Goal: Information Seeking & Learning: Learn about a topic

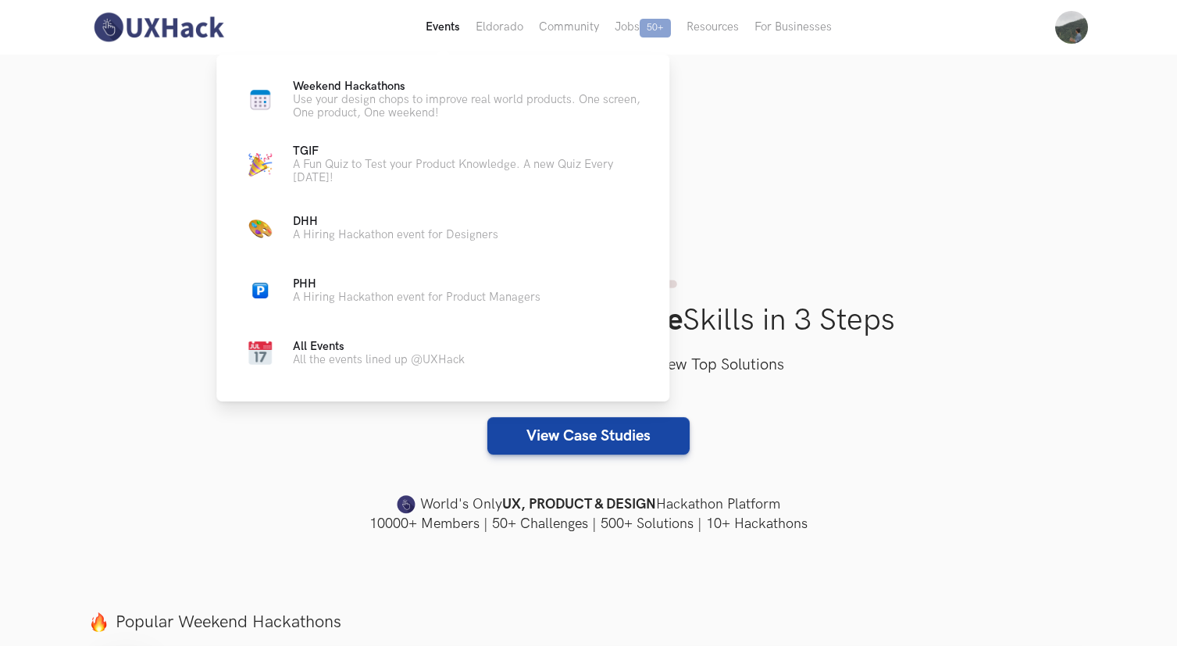
click at [447, 27] on button "Events Live" at bounding box center [443, 27] width 50 height 55
click at [443, 24] on button "Events Live" at bounding box center [443, 27] width 50 height 55
click at [371, 105] on p "Use your design chops to improve real world products. One screen, One product, …" at bounding box center [468, 106] width 351 height 27
click at [392, 98] on p "Use your design chops to improve real world products. One screen, One product, …" at bounding box center [468, 106] width 351 height 27
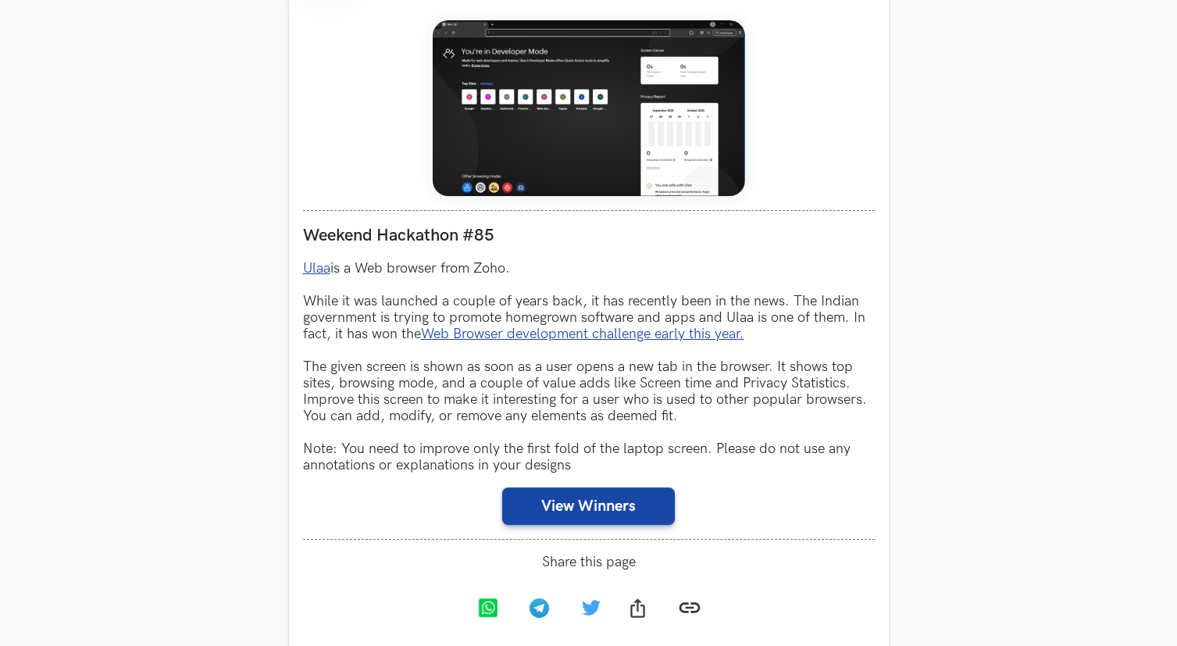
scroll to position [778, 0]
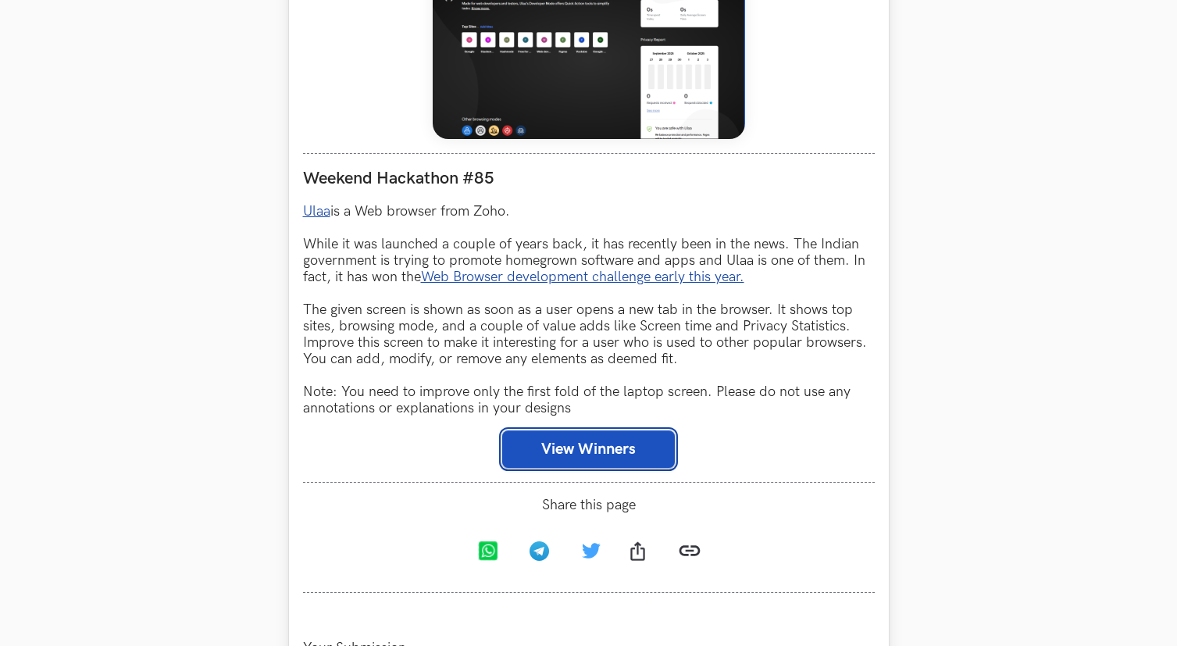
click at [567, 437] on button "View Winners" at bounding box center [588, 448] width 173 height 37
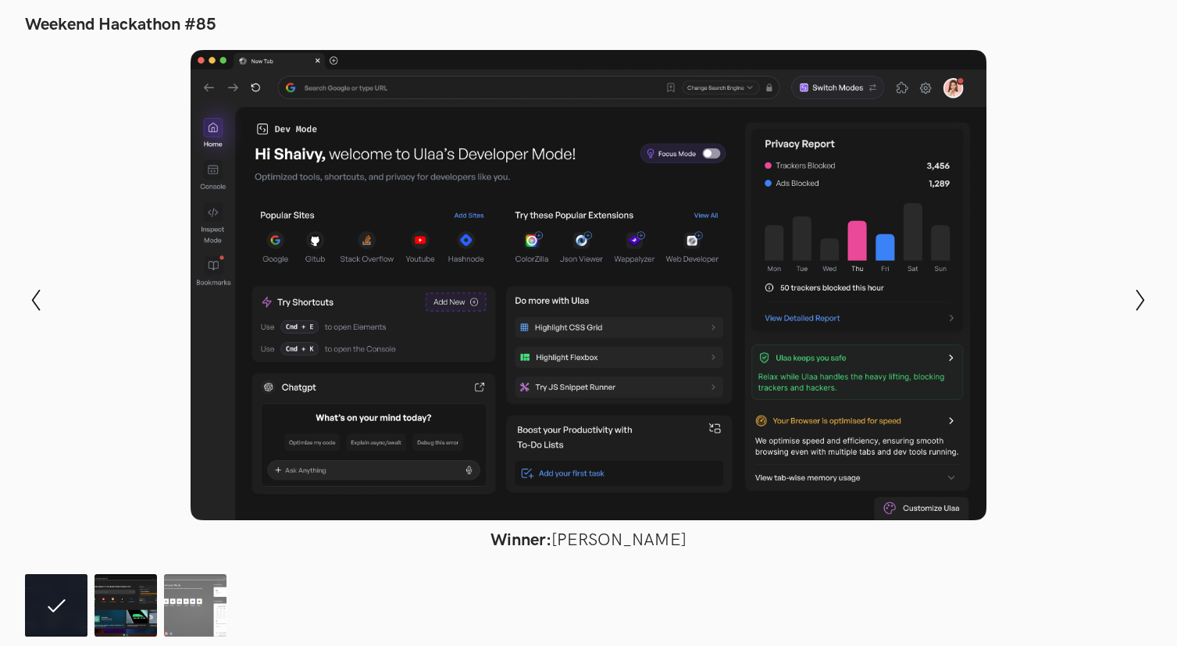
click at [131, 597] on img at bounding box center [125, 605] width 62 height 62
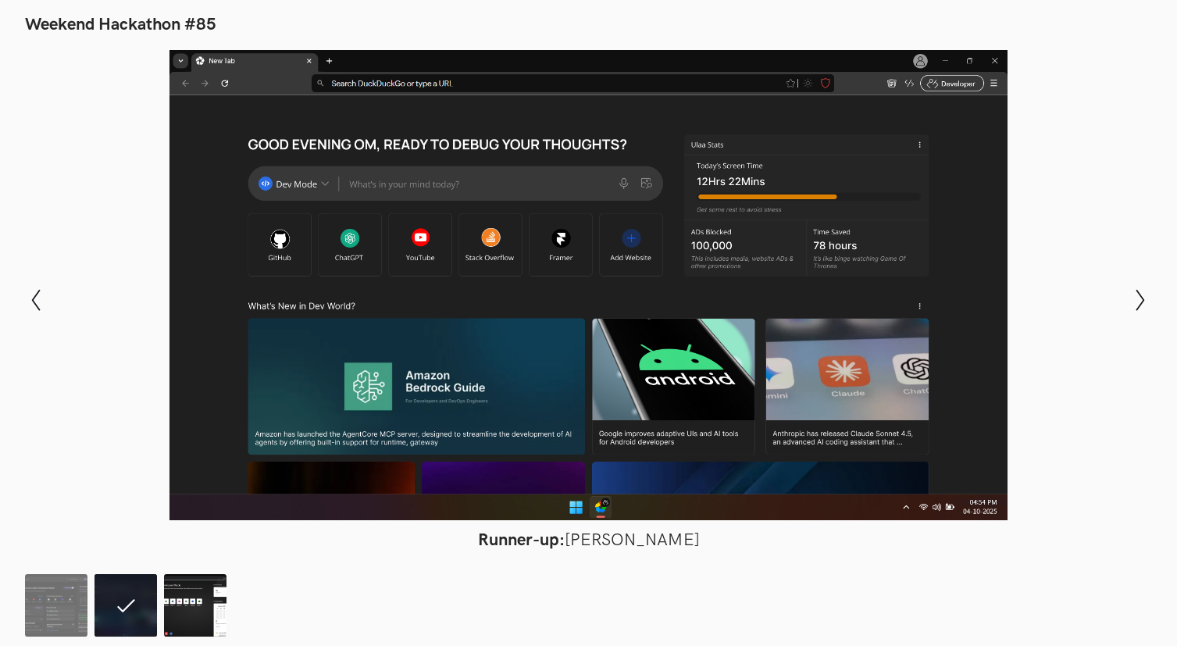
click at [191, 604] on img at bounding box center [195, 605] width 62 height 62
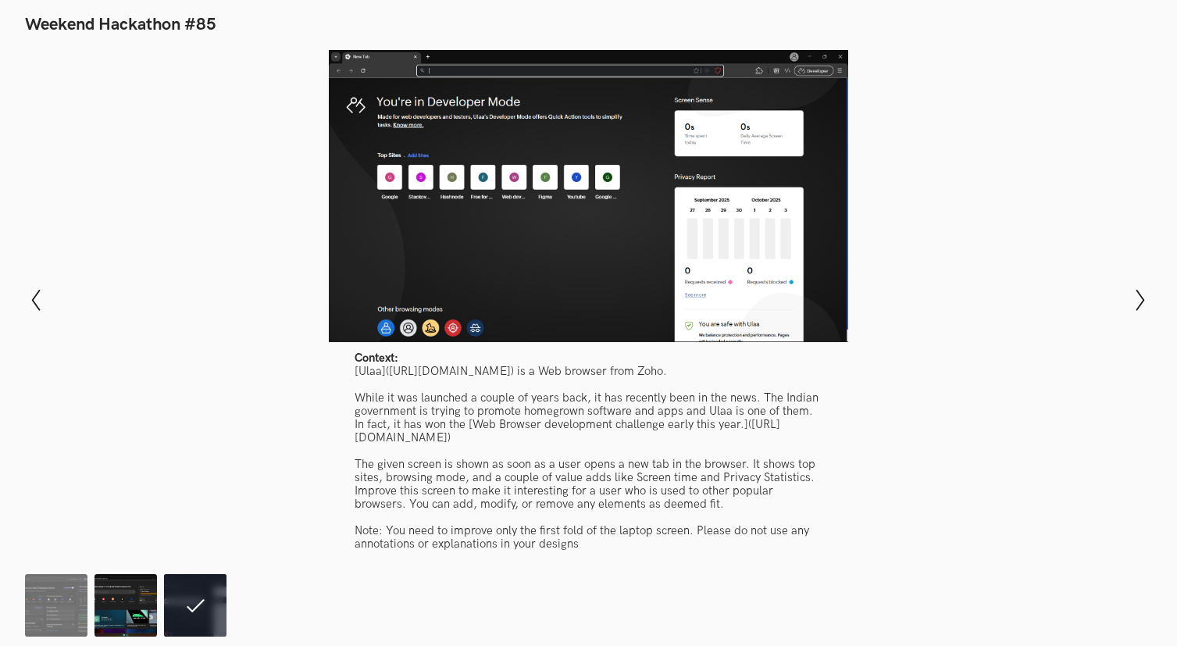
click at [129, 603] on img at bounding box center [125, 605] width 62 height 62
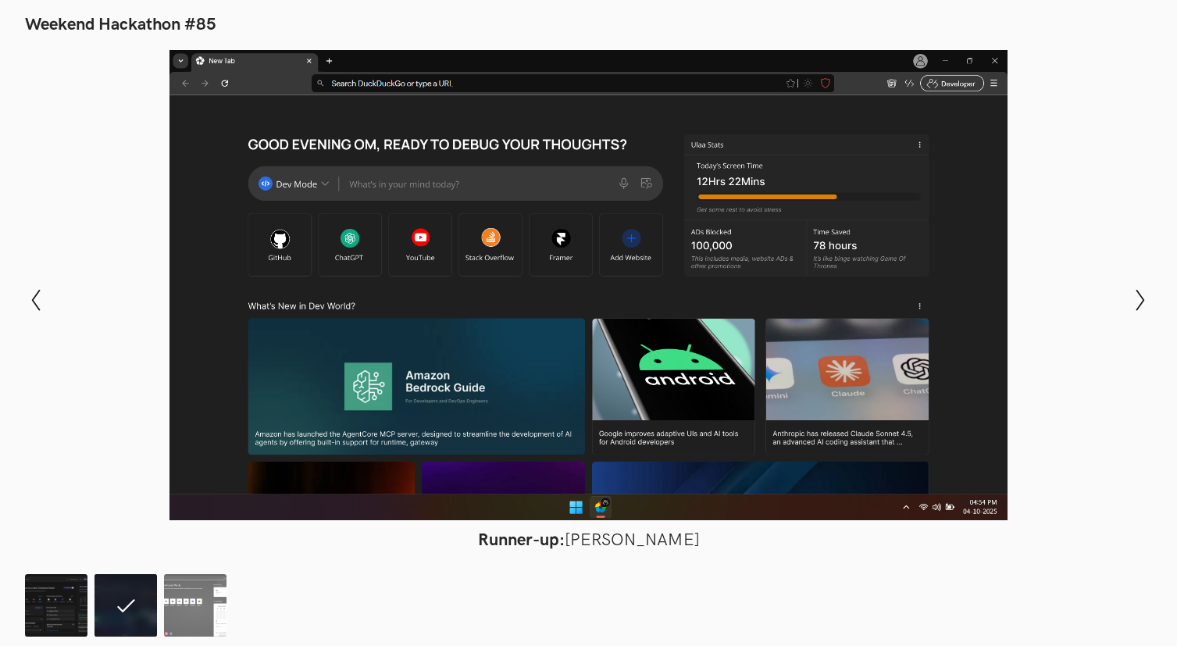
click at [71, 596] on img at bounding box center [56, 605] width 62 height 62
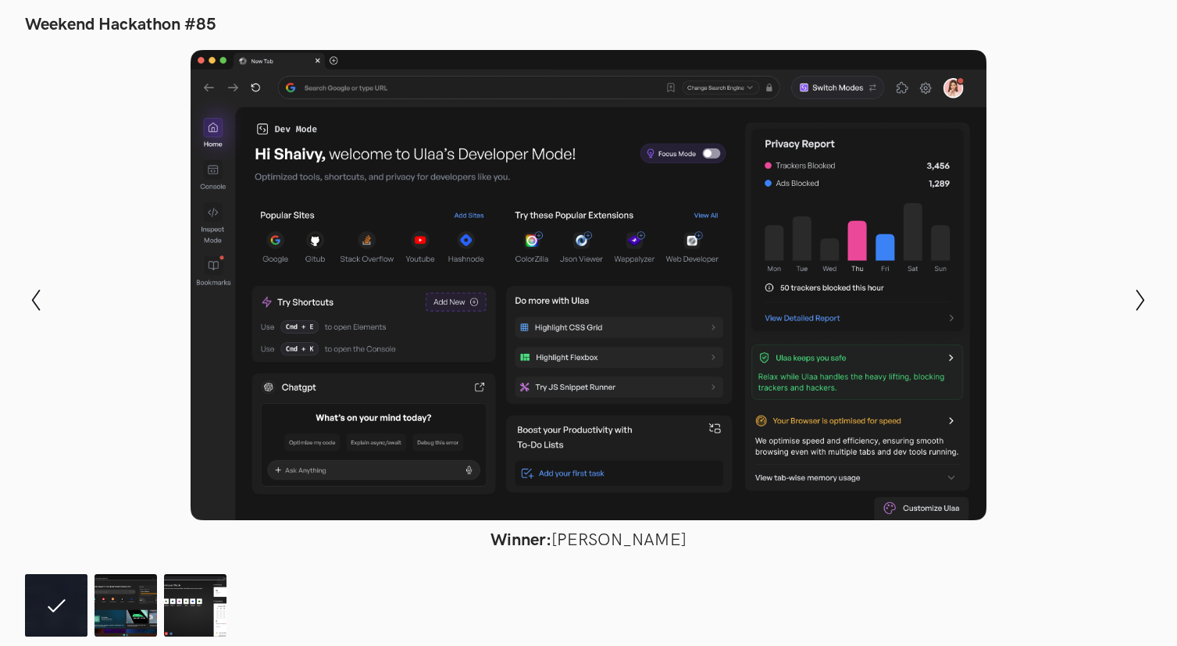
scroll to position [261, 0]
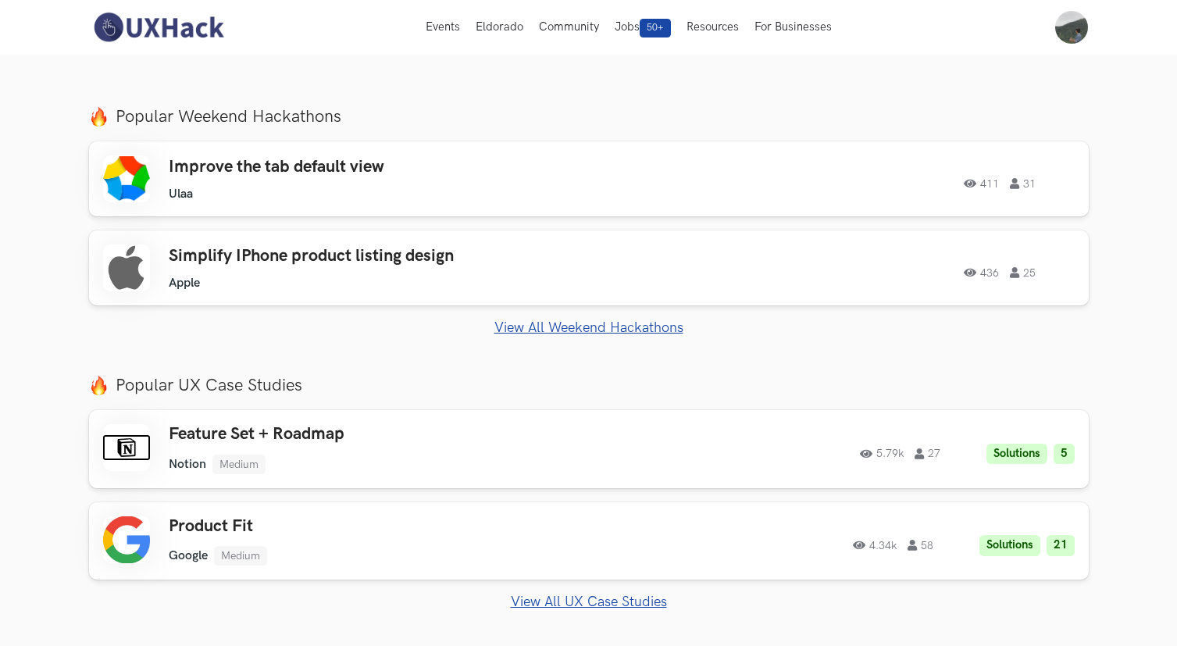
scroll to position [480, 0]
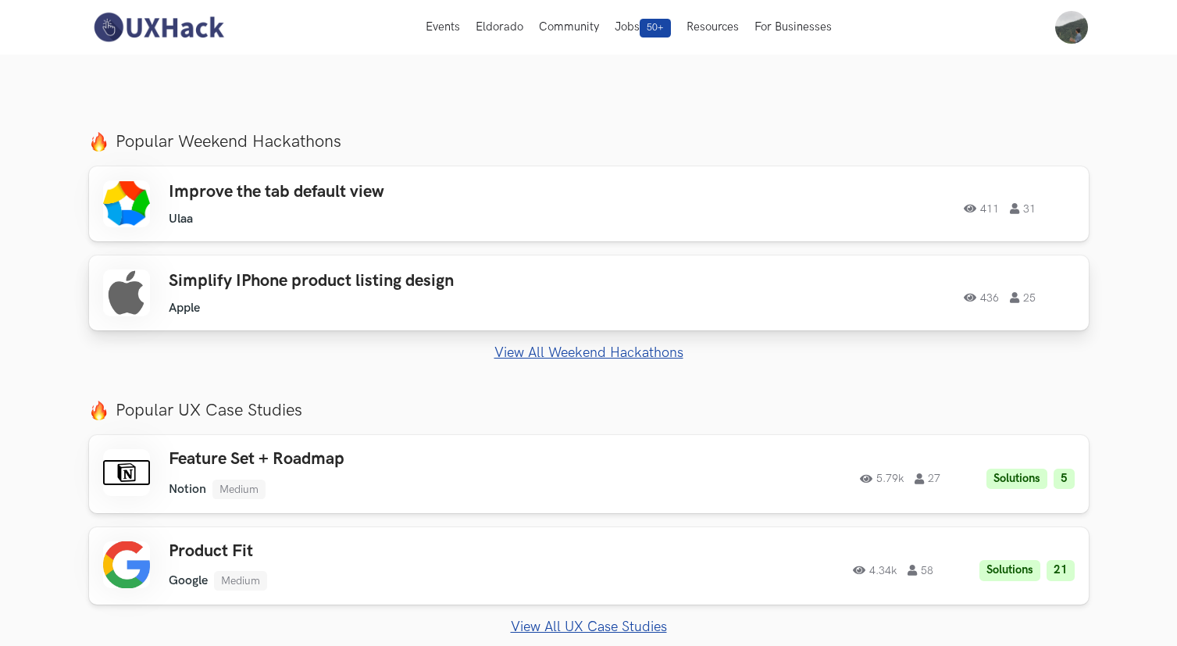
click at [585, 308] on ul "Apple" at bounding box center [390, 308] width 443 height 15
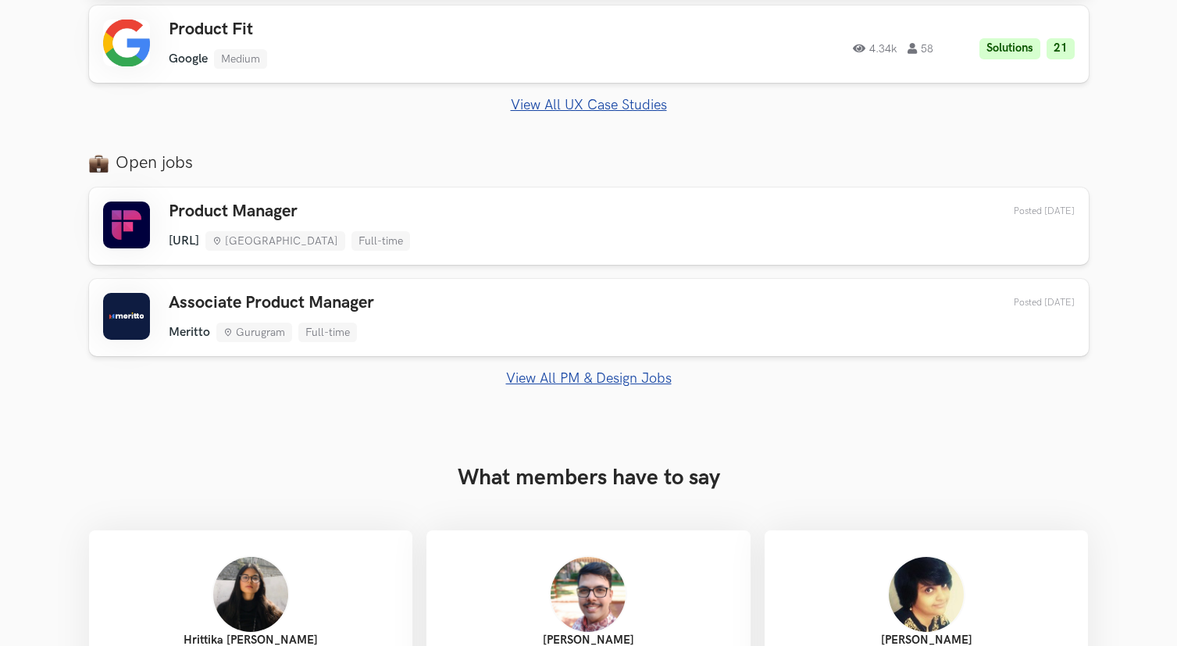
scroll to position [1012, 0]
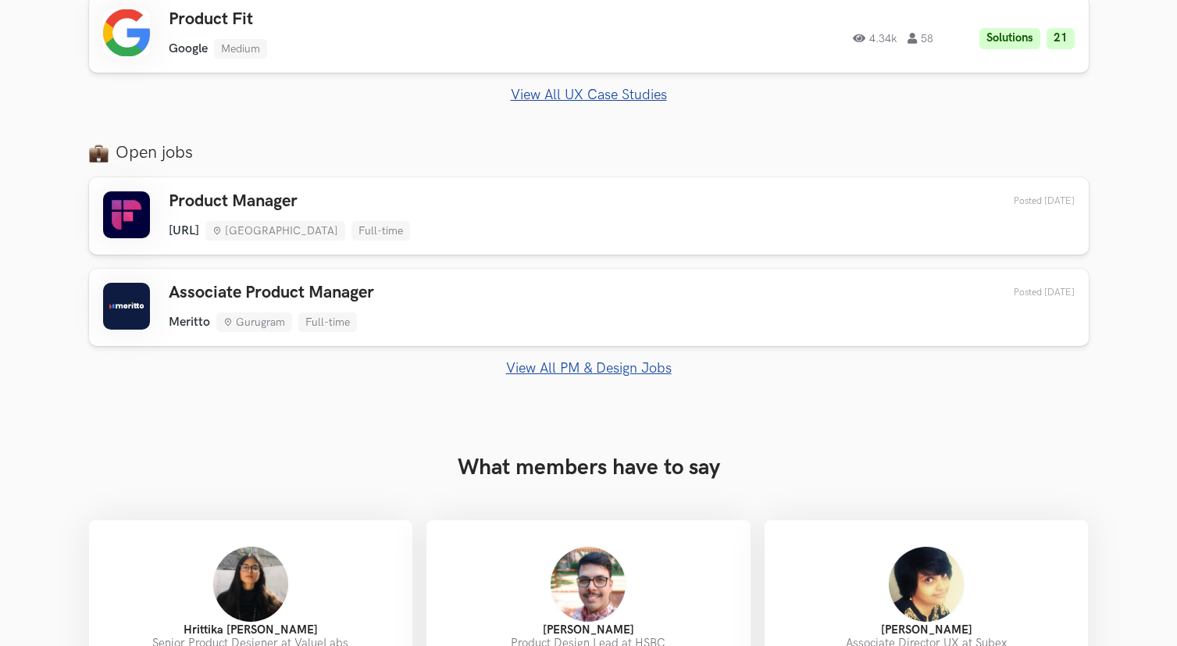
click at [616, 364] on link "View All PM & Design Jobs" at bounding box center [588, 368] width 999 height 16
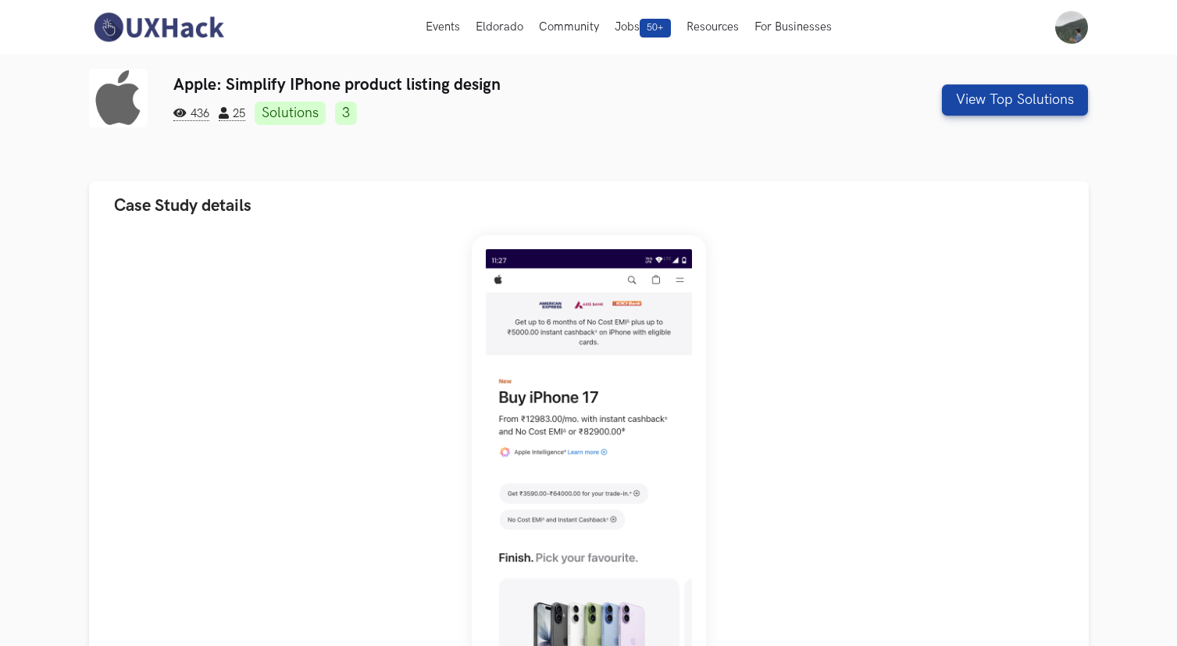
click at [312, 110] on link "Solutions" at bounding box center [290, 112] width 71 height 23
click at [981, 103] on button "View Top Solutions" at bounding box center [1015, 99] width 146 height 31
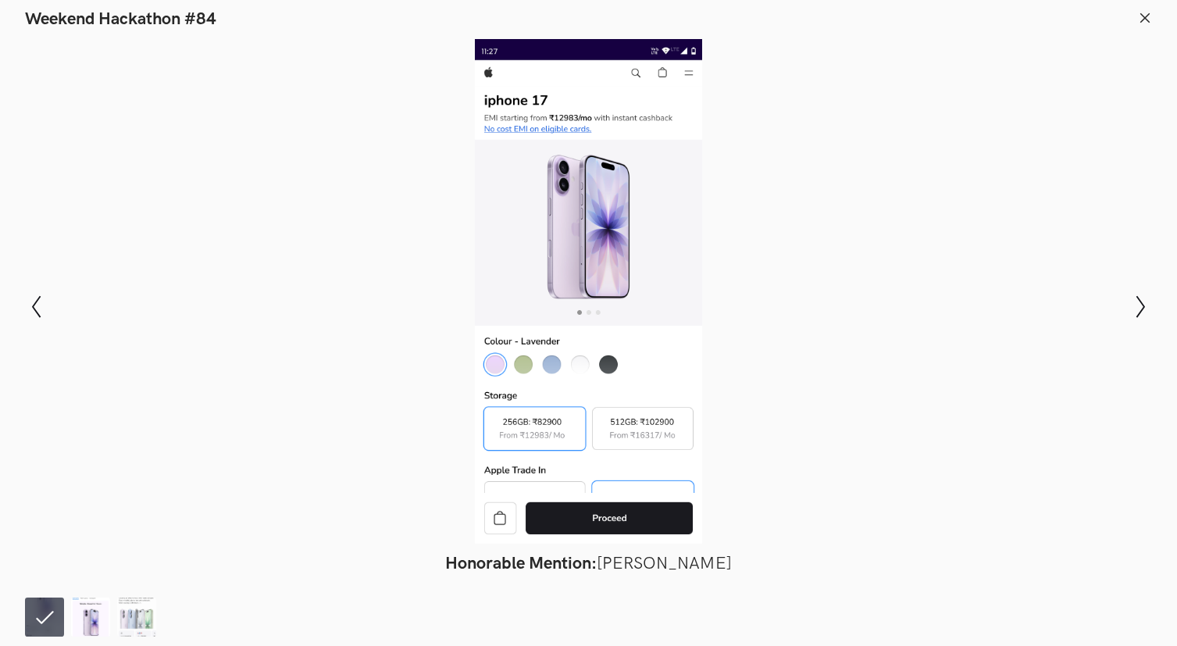
click at [98, 621] on img at bounding box center [90, 616] width 39 height 39
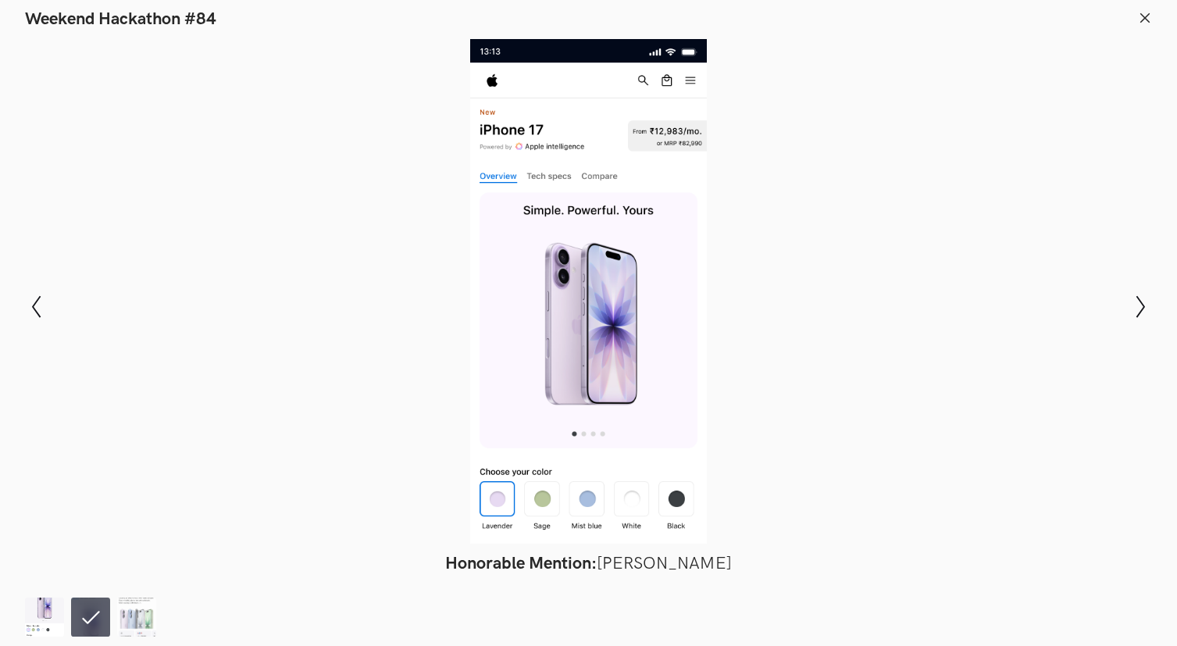
click at [42, 626] on img at bounding box center [44, 616] width 39 height 39
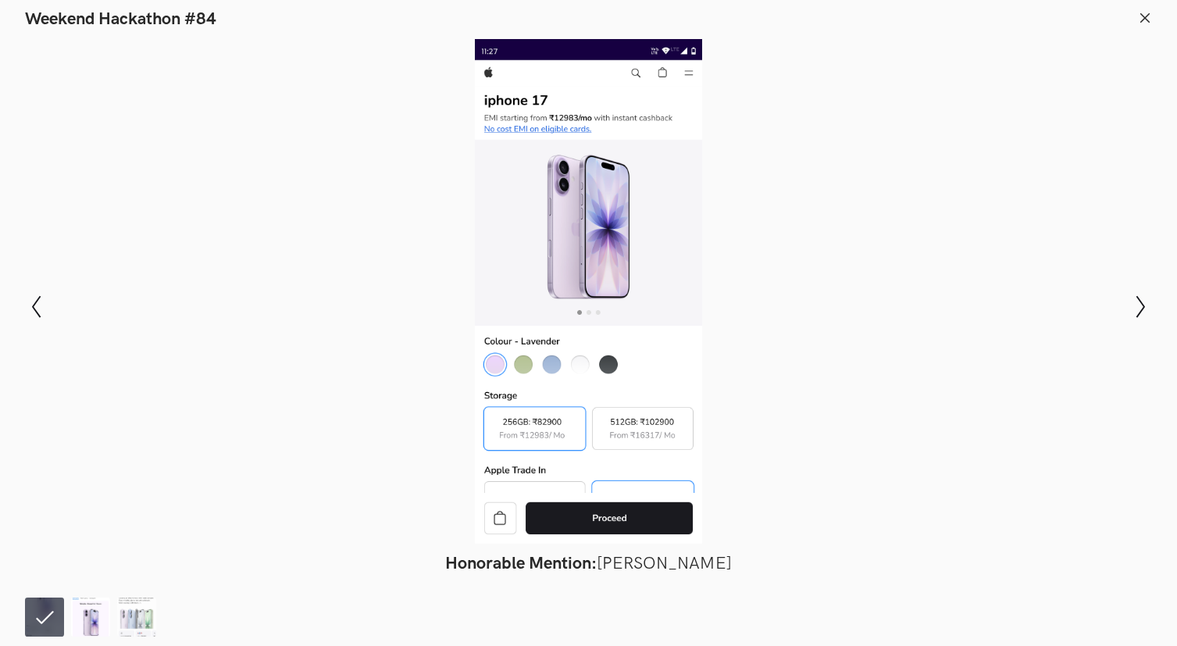
click at [89, 621] on img at bounding box center [90, 616] width 39 height 39
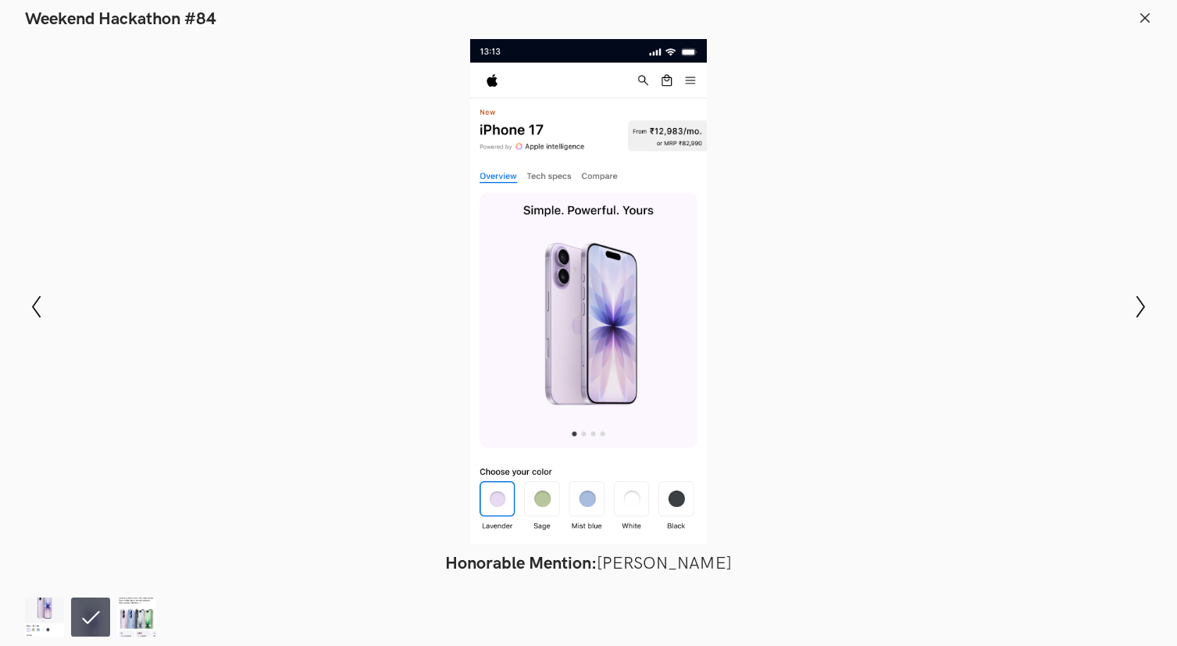
click at [19, 623] on footer at bounding box center [588, 614] width 1177 height 62
click at [31, 617] on img at bounding box center [44, 616] width 39 height 39
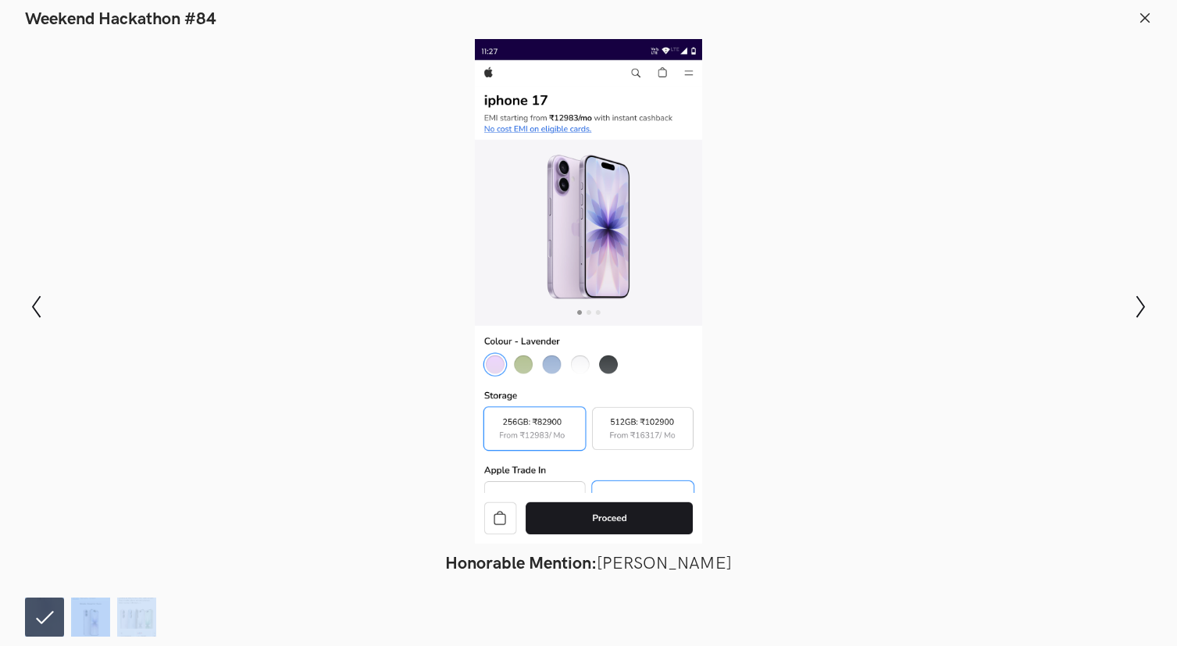
click at [85, 624] on img at bounding box center [90, 616] width 39 height 39
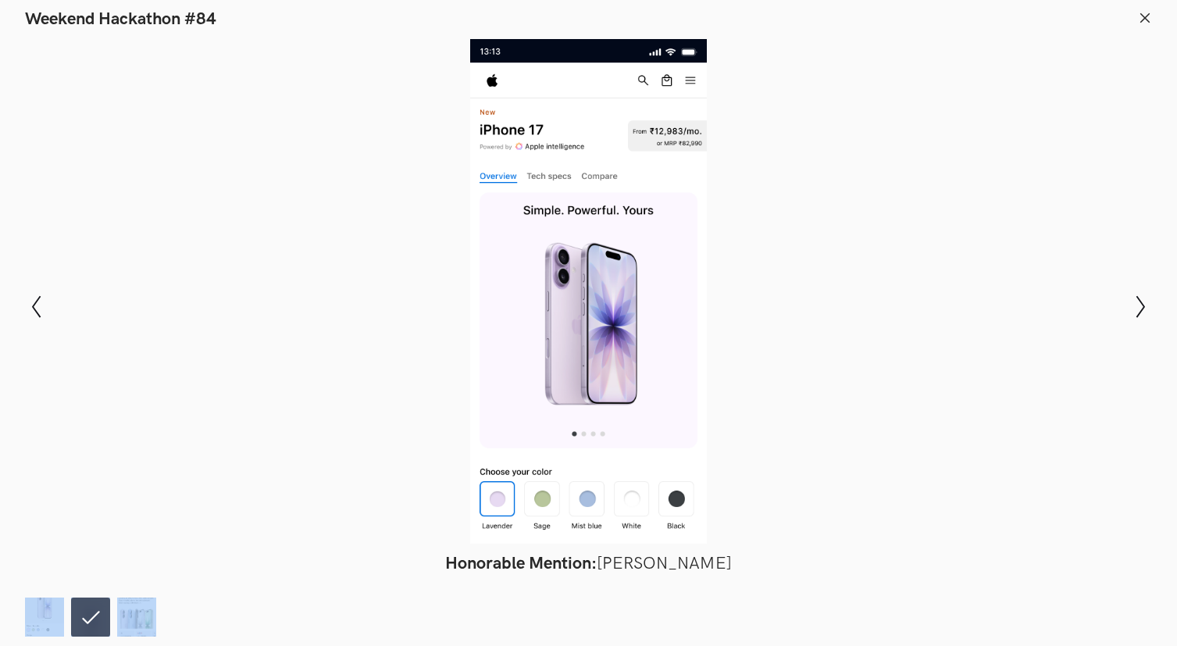
click at [168, 614] on nav at bounding box center [588, 616] width 1127 height 39
click at [137, 618] on img at bounding box center [136, 616] width 39 height 39
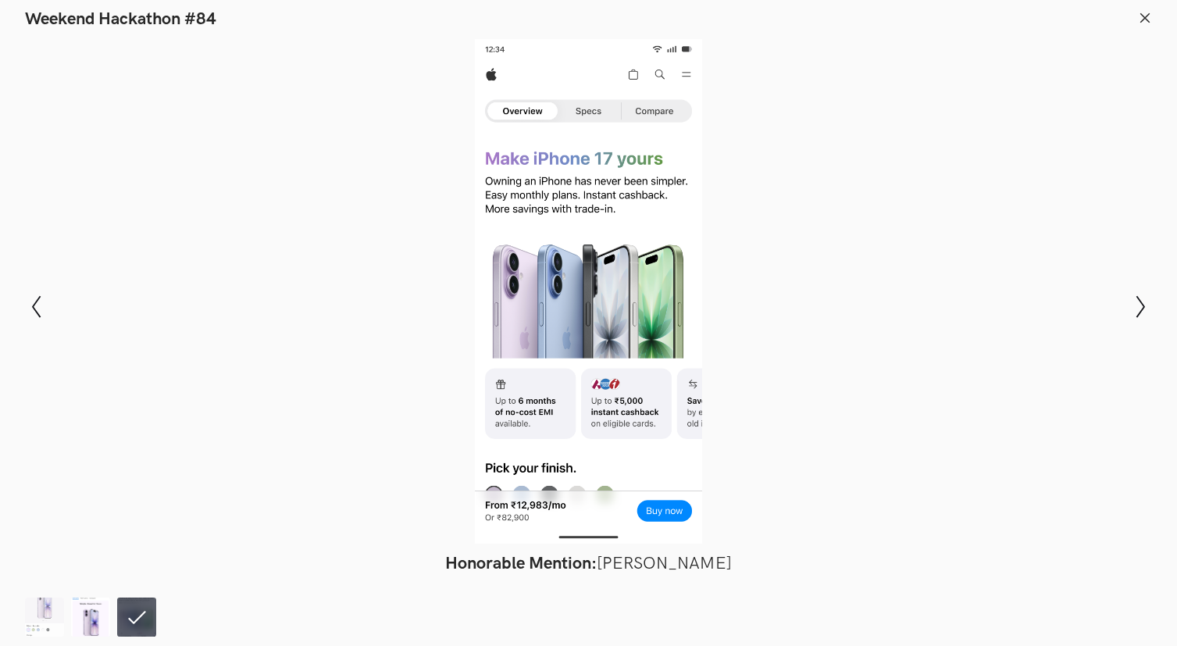
click at [84, 615] on img at bounding box center [90, 616] width 39 height 39
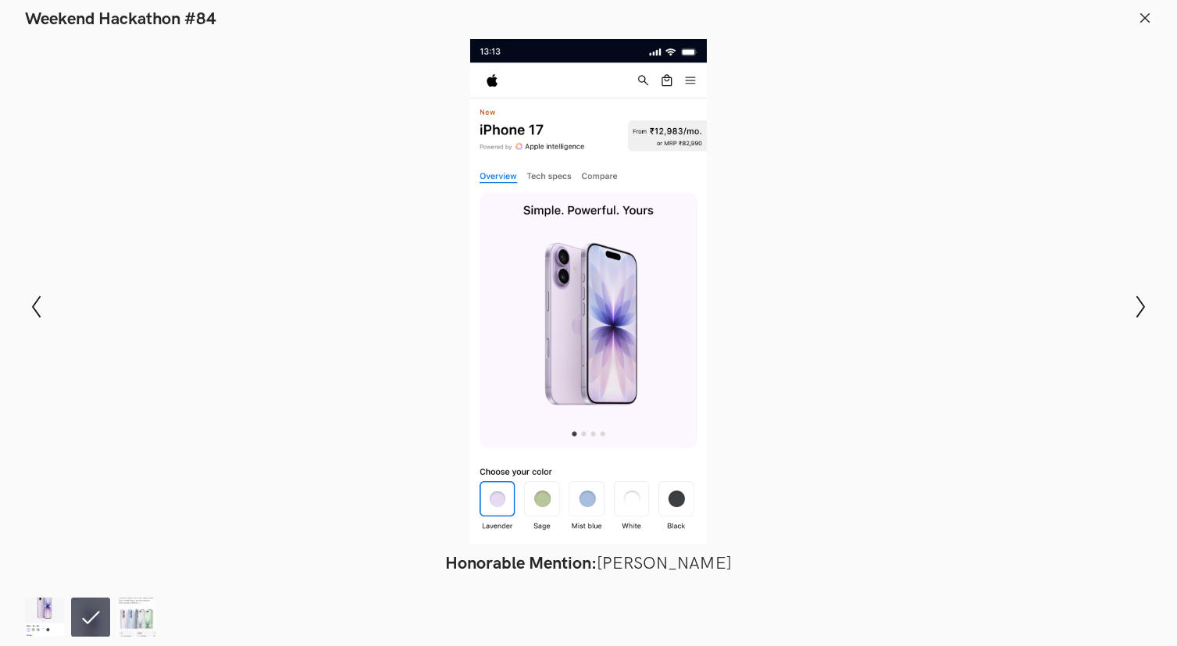
click at [55, 622] on img at bounding box center [44, 616] width 39 height 39
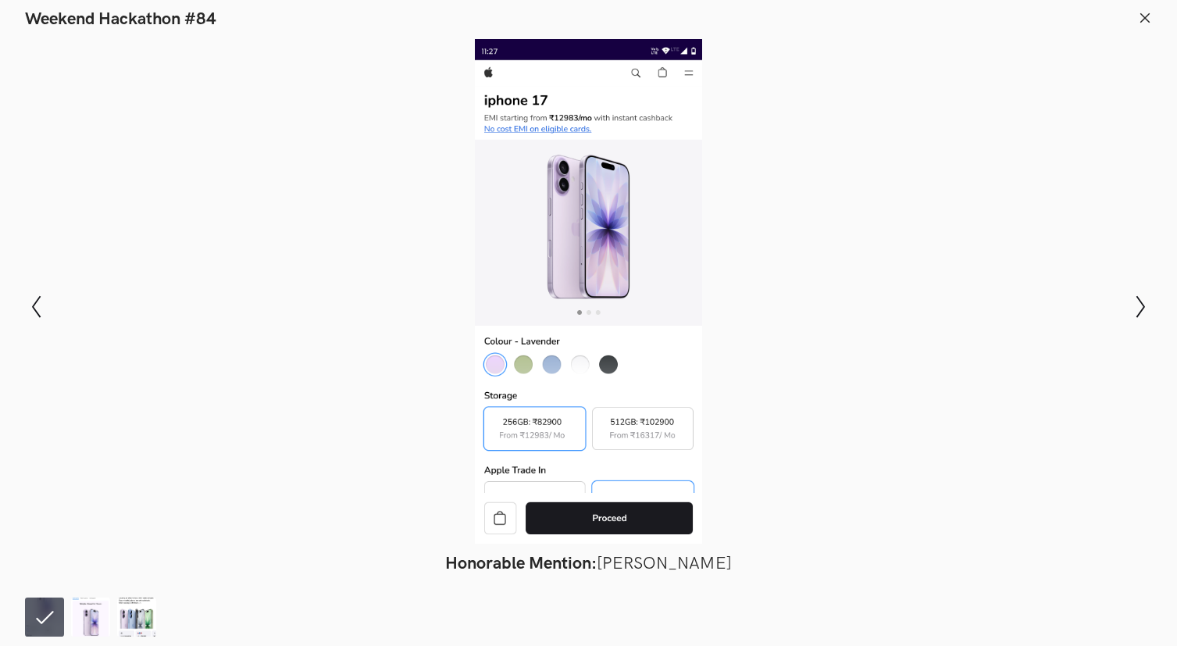
click at [1148, 16] on icon at bounding box center [1145, 18] width 14 height 14
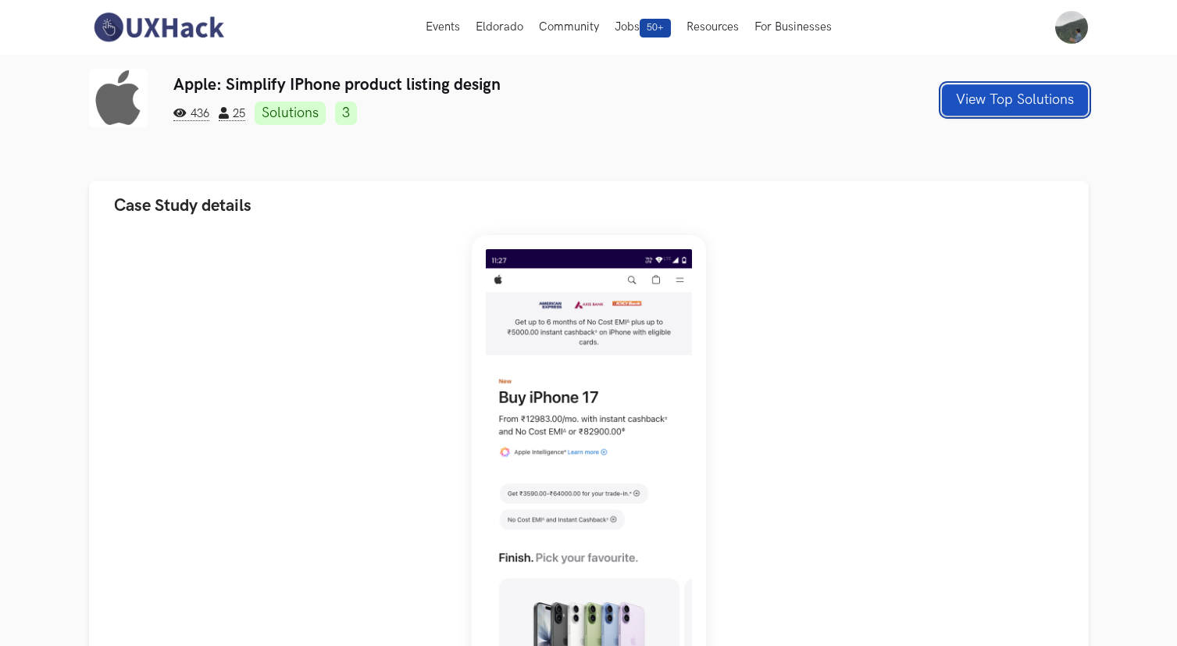
scroll to position [7, 0]
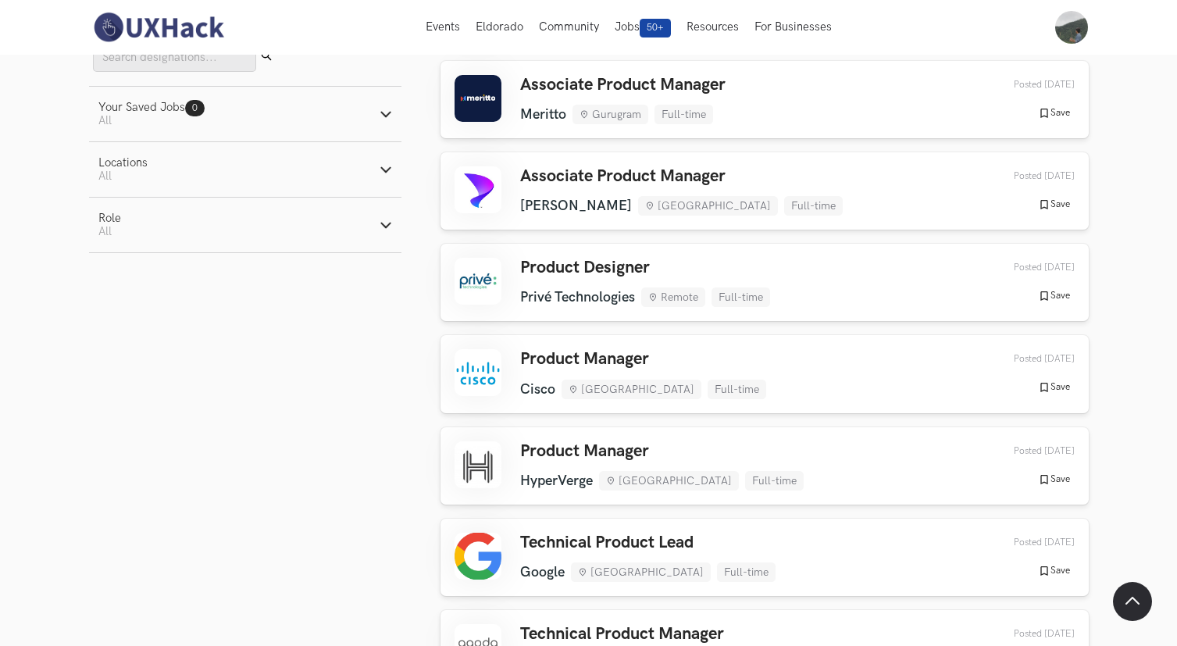
scroll to position [307, 0]
